Goal: Communication & Community: Answer question/provide support

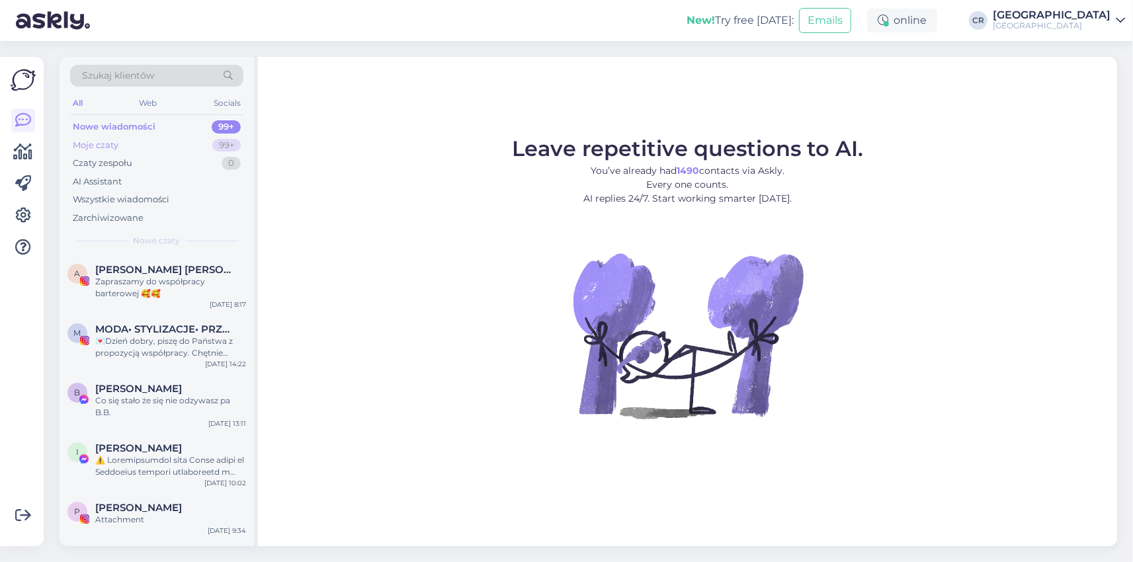
click at [117, 139] on div "Moje czaty" at bounding box center [96, 145] width 46 height 13
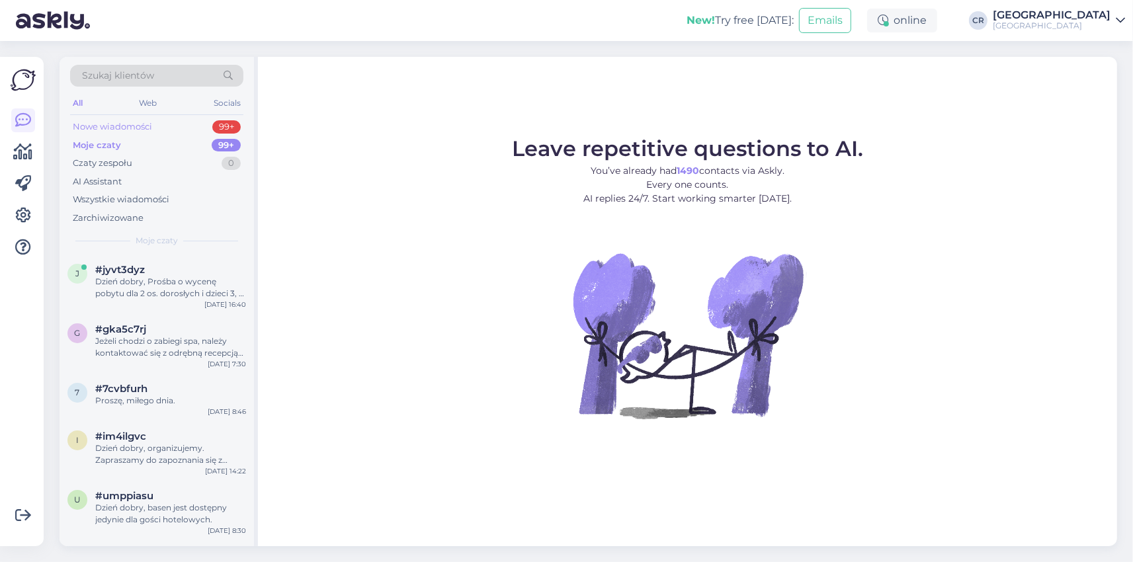
click at [122, 126] on div "Nowe wiadomości" at bounding box center [112, 126] width 79 height 13
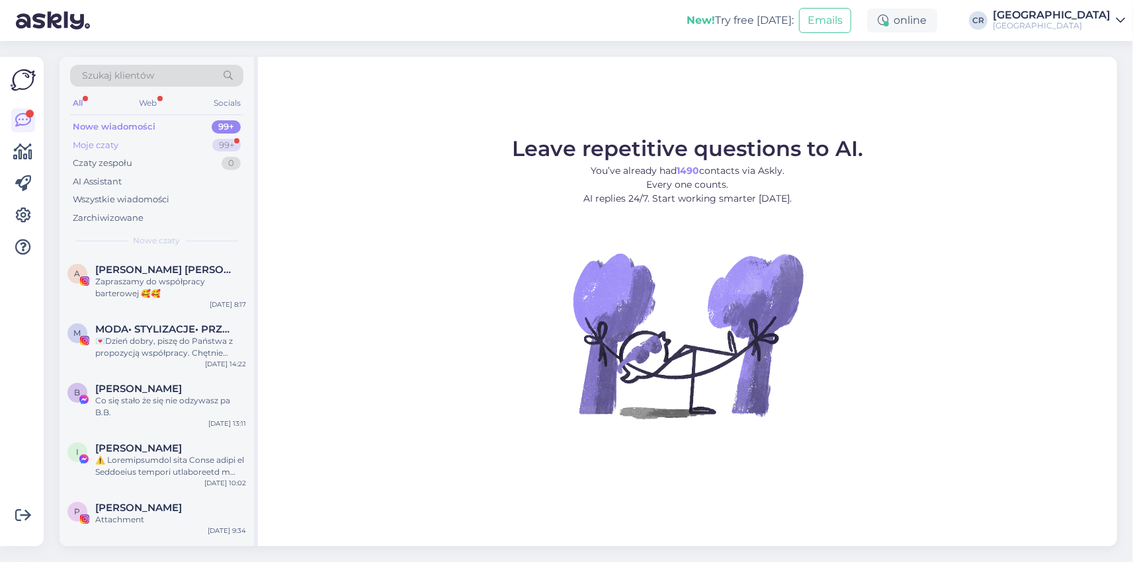
click at [128, 140] on div "Moje czaty 99+" at bounding box center [156, 145] width 173 height 19
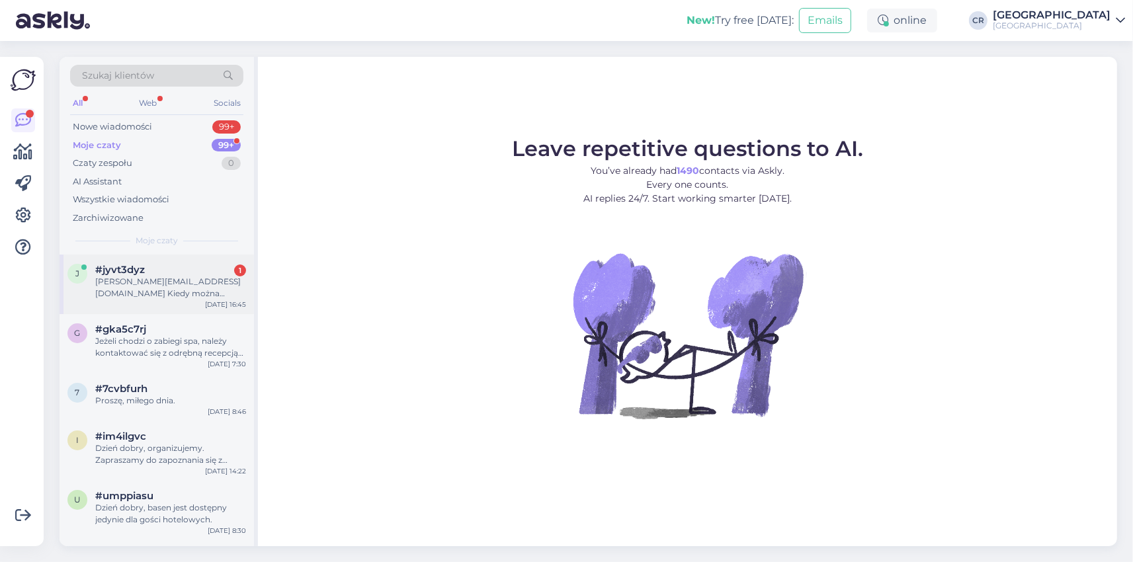
click at [132, 282] on div "b.guzewski@gmail.com Kiedy można spodziewać się oferty na 2026?" at bounding box center [170, 288] width 151 height 24
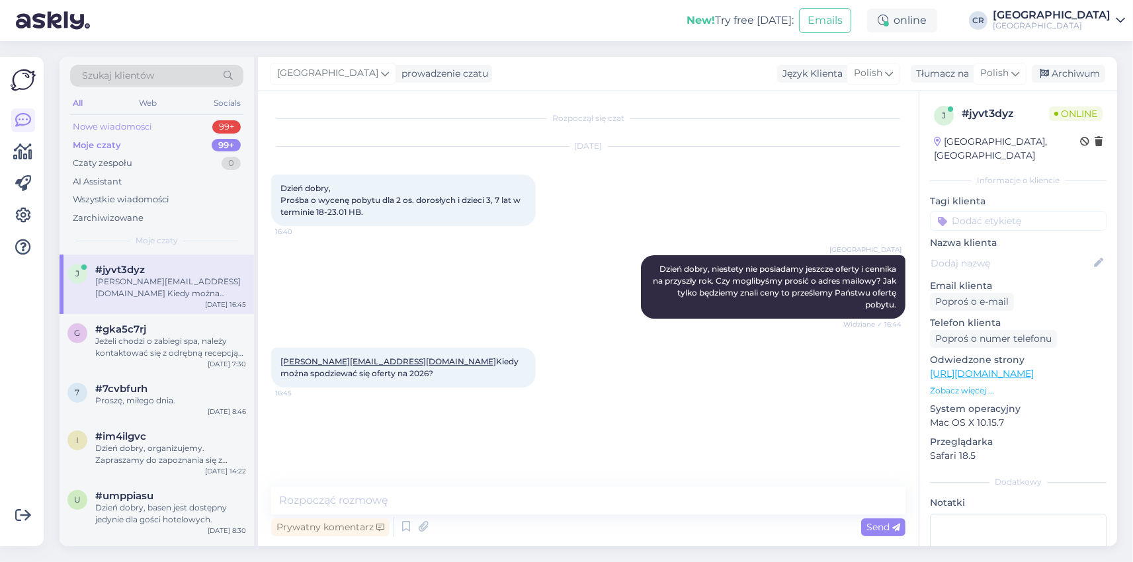
click at [125, 131] on div "Nowe wiadomości" at bounding box center [112, 126] width 79 height 13
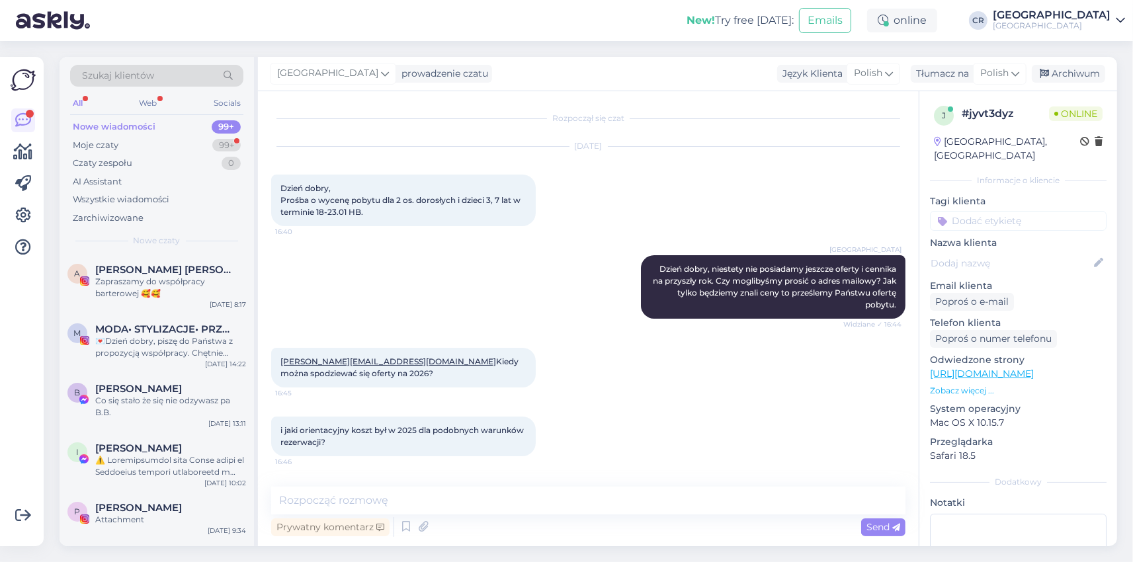
scroll to position [112, 0]
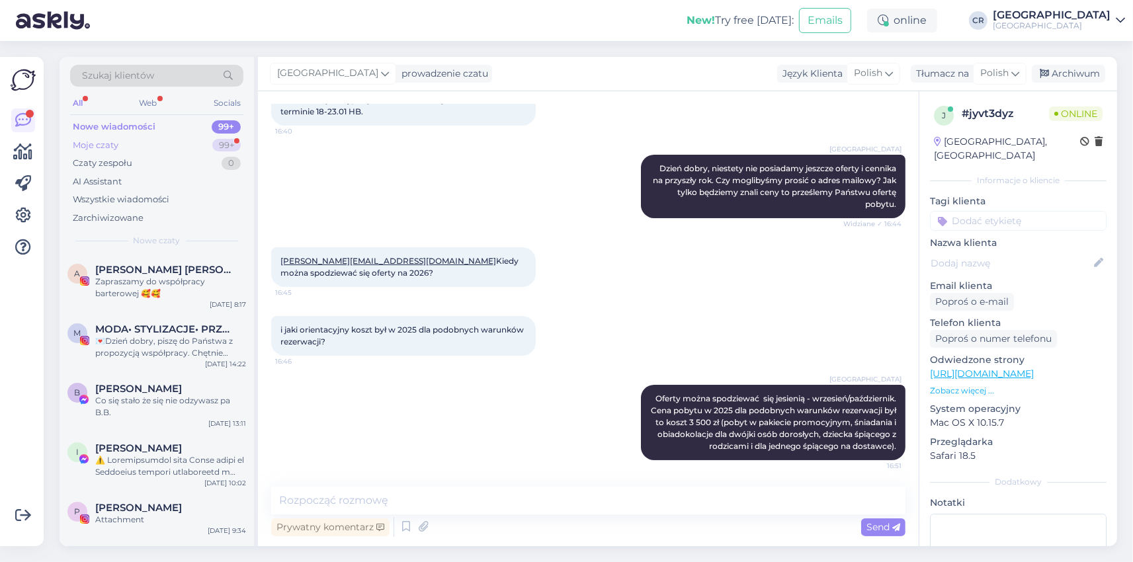
click at [137, 140] on div "Moje czaty 99+" at bounding box center [156, 145] width 173 height 19
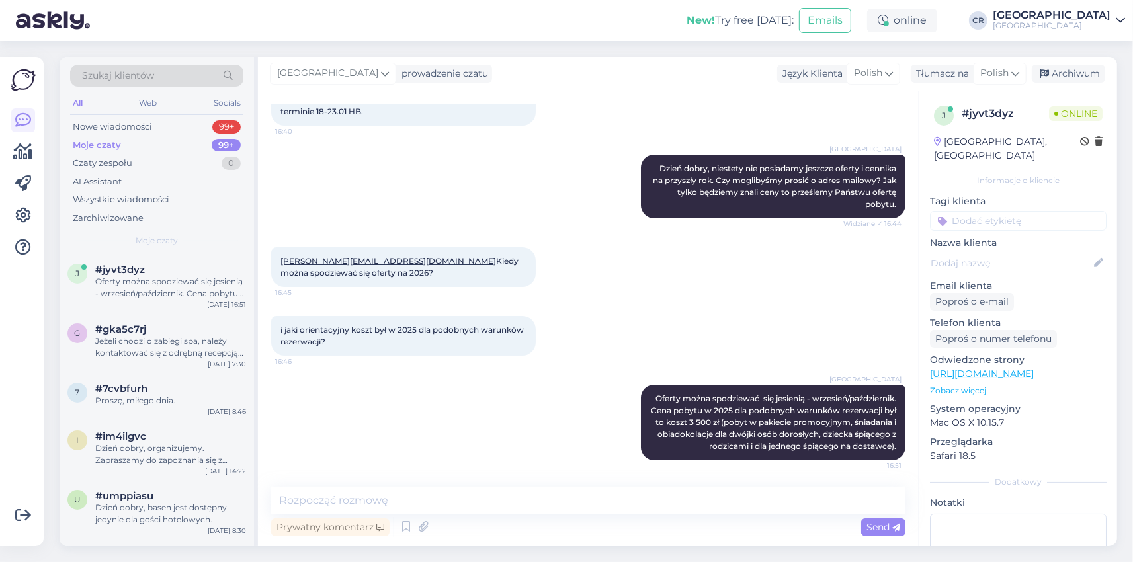
click at [122, 297] on div "Oferty można spodziewać się jesienią - wrzesień/październik. Cena pobytu w 2025…" at bounding box center [170, 288] width 151 height 24
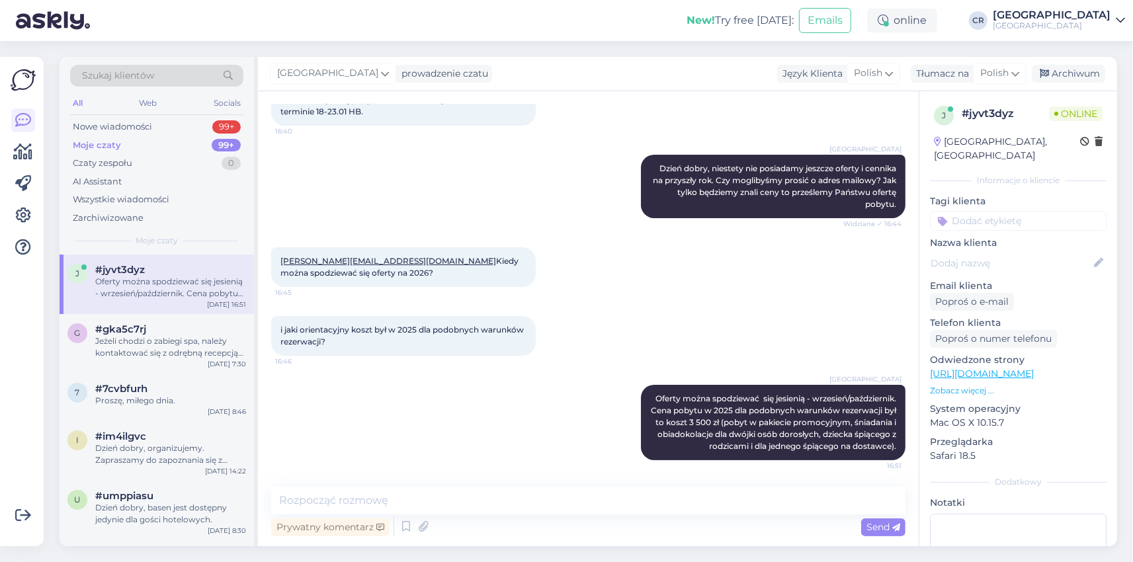
click at [436, 370] on div "Cottonina Hotel & Mineral SPA Resort Oferty można spodziewać się jesienią - wrz…" at bounding box center [588, 422] width 634 height 104
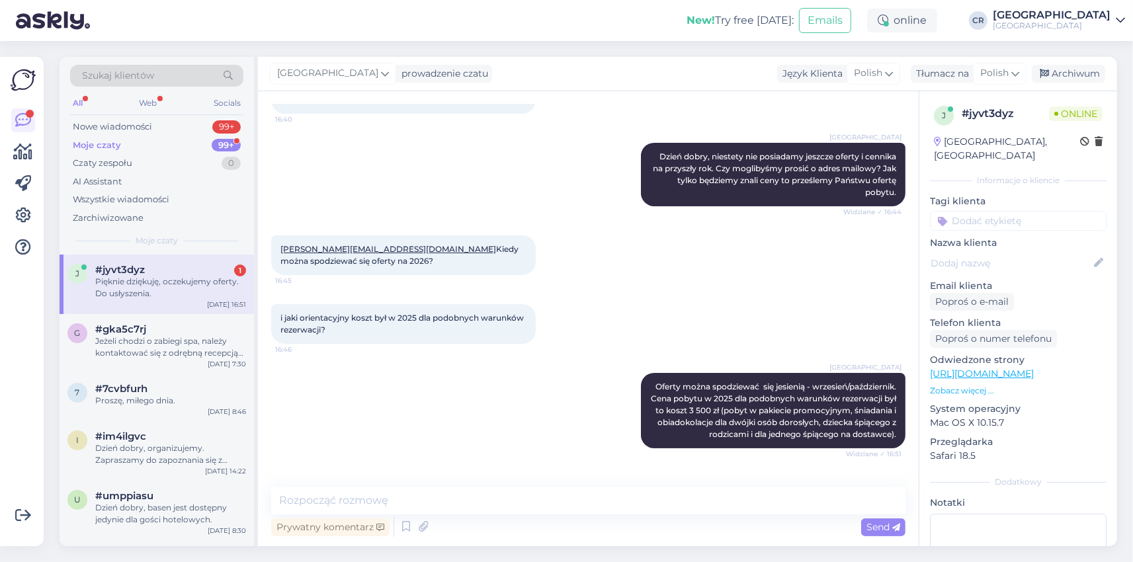
scroll to position [169, 0]
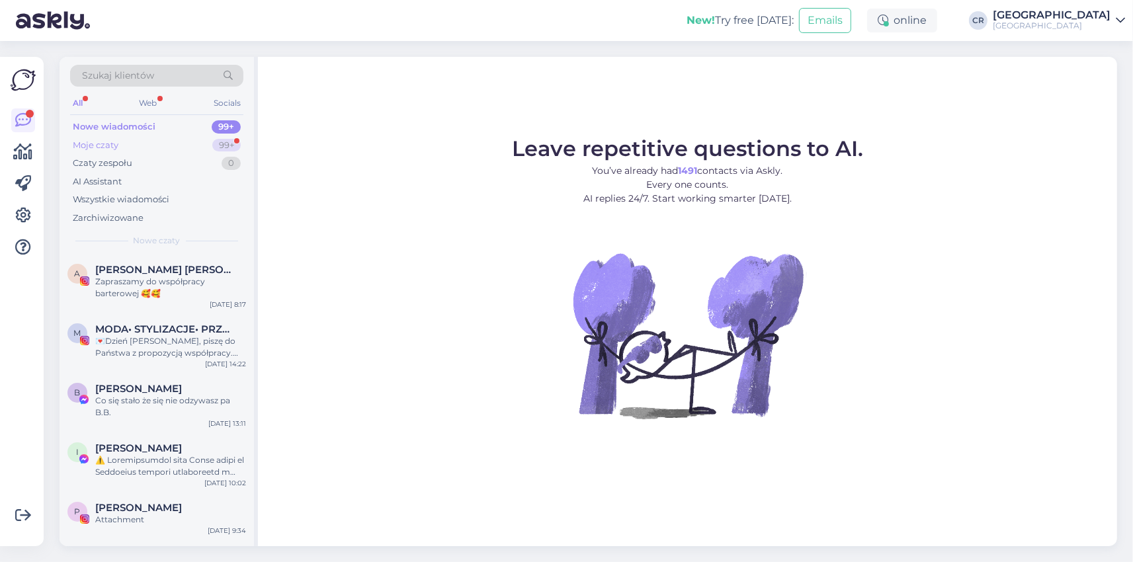
click at [182, 141] on div "Moje czaty 99+" at bounding box center [156, 145] width 173 height 19
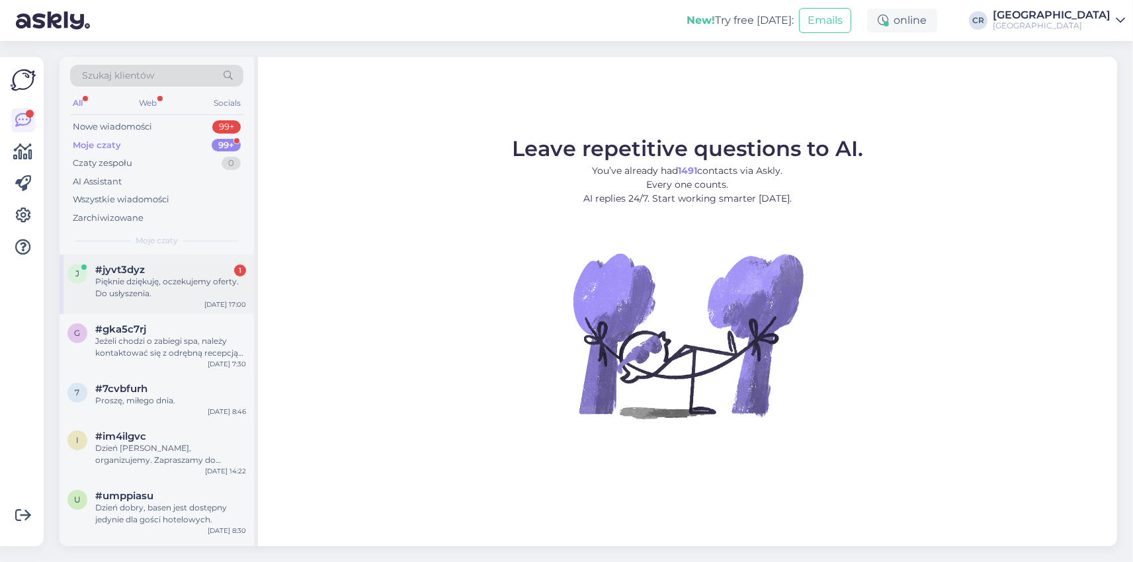
click at [159, 273] on div "#jyvt3dyz 1" at bounding box center [170, 270] width 151 height 12
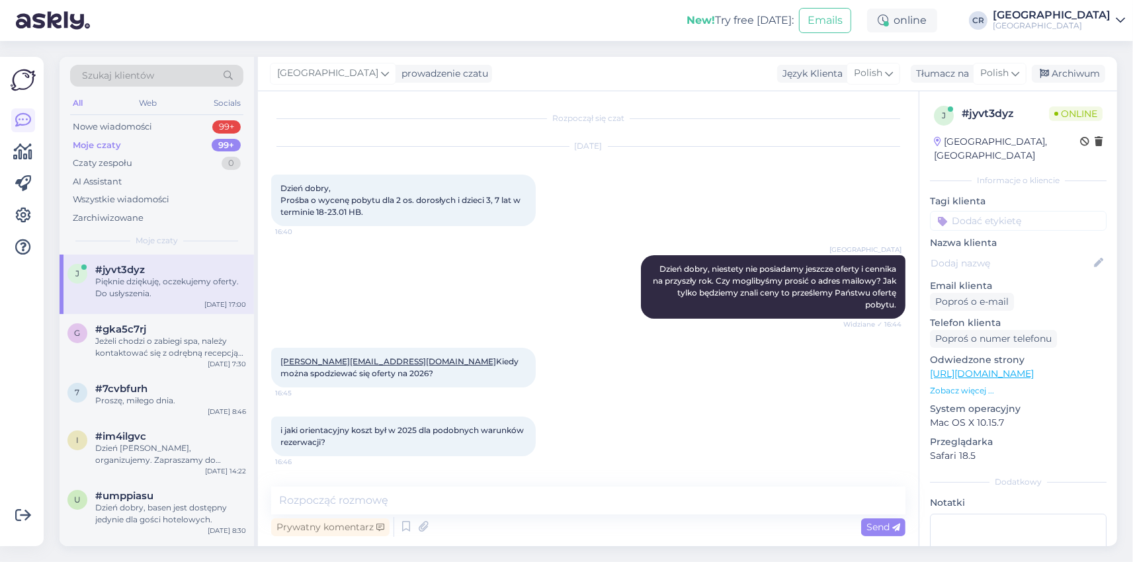
scroll to position [169, 0]
